Goal: Entertainment & Leisure: Consume media (video, audio)

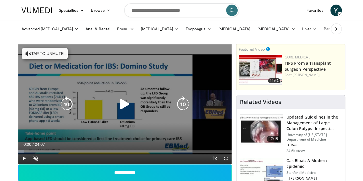
click at [124, 110] on icon "Video Player" at bounding box center [125, 104] width 16 height 16
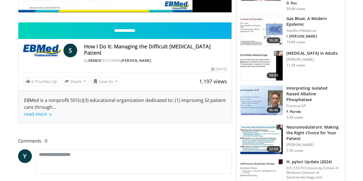
scroll to position [153, 0]
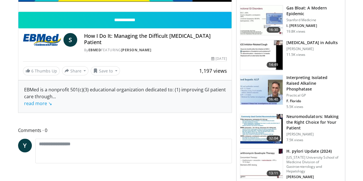
drag, startPoint x: 360, startPoint y: 1, endPoint x: 170, endPoint y: 82, distance: 207.4
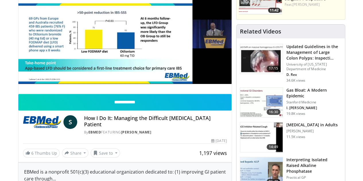
scroll to position [0, 0]
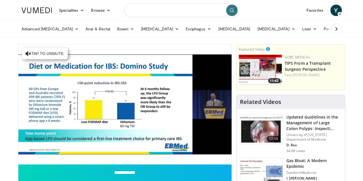
click at [164, 8] on input "Search topics, interventions" at bounding box center [181, 10] width 115 height 14
type input "**********"
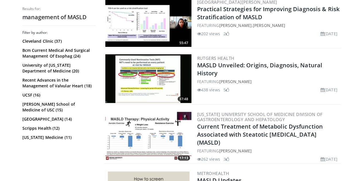
scroll to position [632, 0]
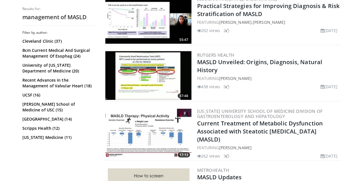
click at [124, 81] on img at bounding box center [148, 75] width 86 height 49
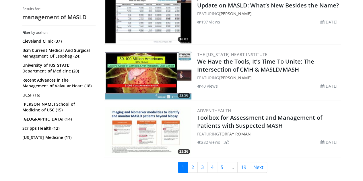
scroll to position [1397, 0]
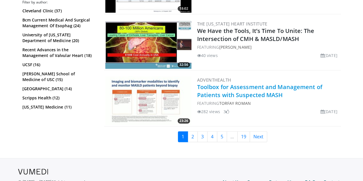
click at [214, 85] on link "Toolbox for Assessment and Management of Patients with Suspected MASH" at bounding box center [259, 91] width 125 height 16
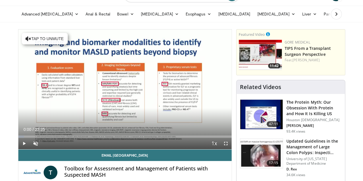
scroll to position [14, 0]
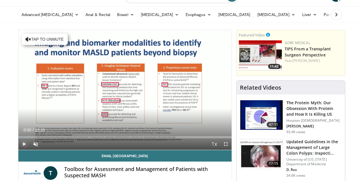
click at [18, 150] on span "Video Player" at bounding box center [23, 144] width 11 height 11
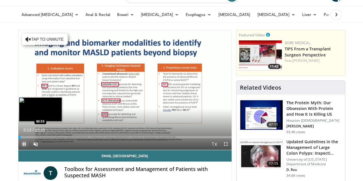
click at [18, 139] on div "Loaded : 4.23% 00:13 00:55" at bounding box center [124, 137] width 213 height 2
click at [26, 139] on div "Loaded : 5.70% 00:58 02:13" at bounding box center [124, 135] width 213 height 5
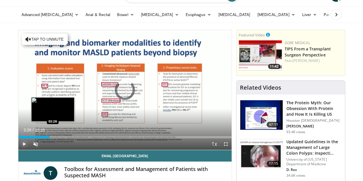
click at [38, 139] on div "Loaded : 12.00% 03:26 03:28" at bounding box center [124, 137] width 213 height 2
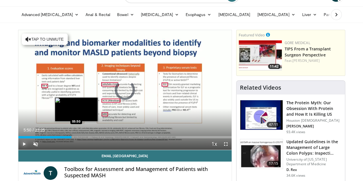
click at [62, 139] on div "Loaded : 16.39% 05:50 05:50" at bounding box center [124, 137] width 213 height 2
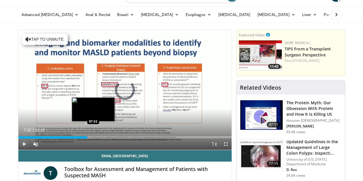
click at [79, 139] on div "Loaded : 27.53% 07:32 07:32" at bounding box center [124, 137] width 213 height 2
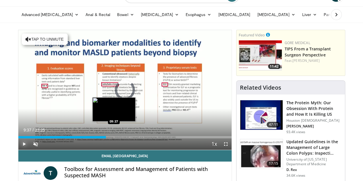
click at [99, 139] on div "Loaded : 33.49% 09:37 09:37" at bounding box center [124, 137] width 213 height 2
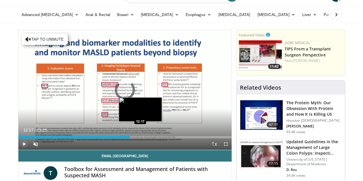
click at [126, 139] on div "Loaded : 42.75% 12:17 12:17" at bounding box center [124, 137] width 213 height 2
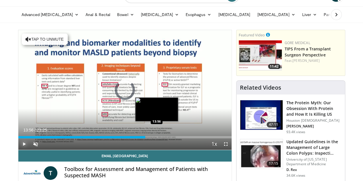
click at [142, 139] on div "Loaded : 56.48% 13:56 13:56" at bounding box center [124, 137] width 213 height 2
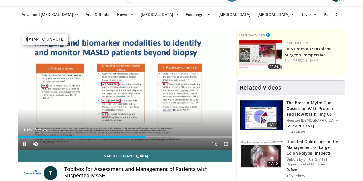
click at [163, 150] on div "Current Time 13:58 / Duration 23:25 Pause Skip Backward Skip Forward Unmute 0% …" at bounding box center [124, 144] width 213 height 11
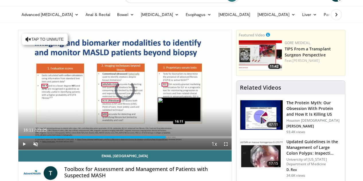
click at [164, 139] on div "Loaded : 63.41% 13:59 16:11" at bounding box center [124, 137] width 213 height 2
